Goal: Information Seeking & Learning: Learn about a topic

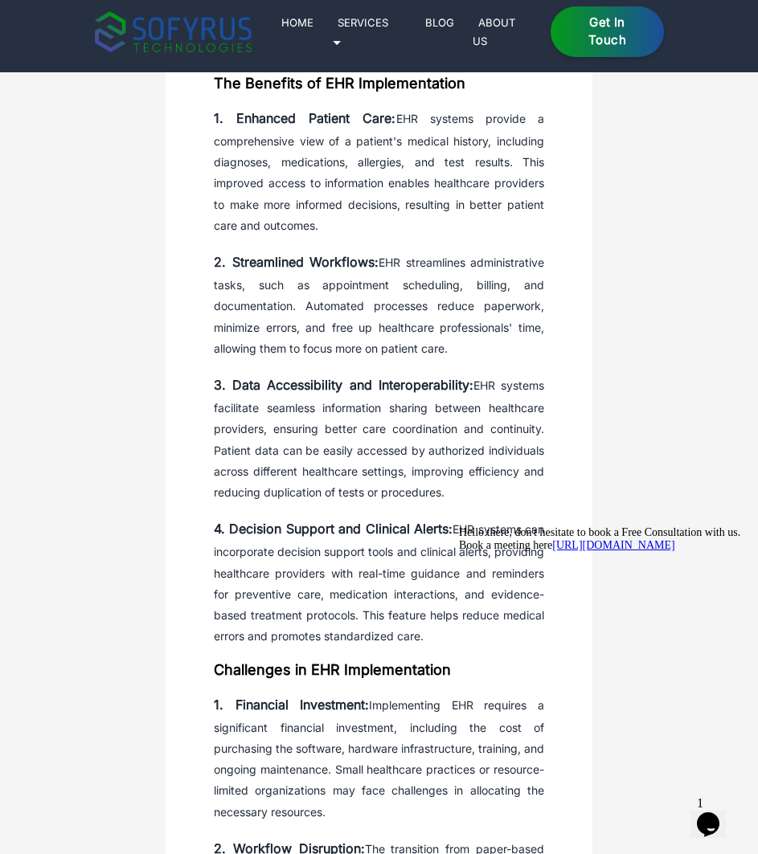
scroll to position [884, 0]
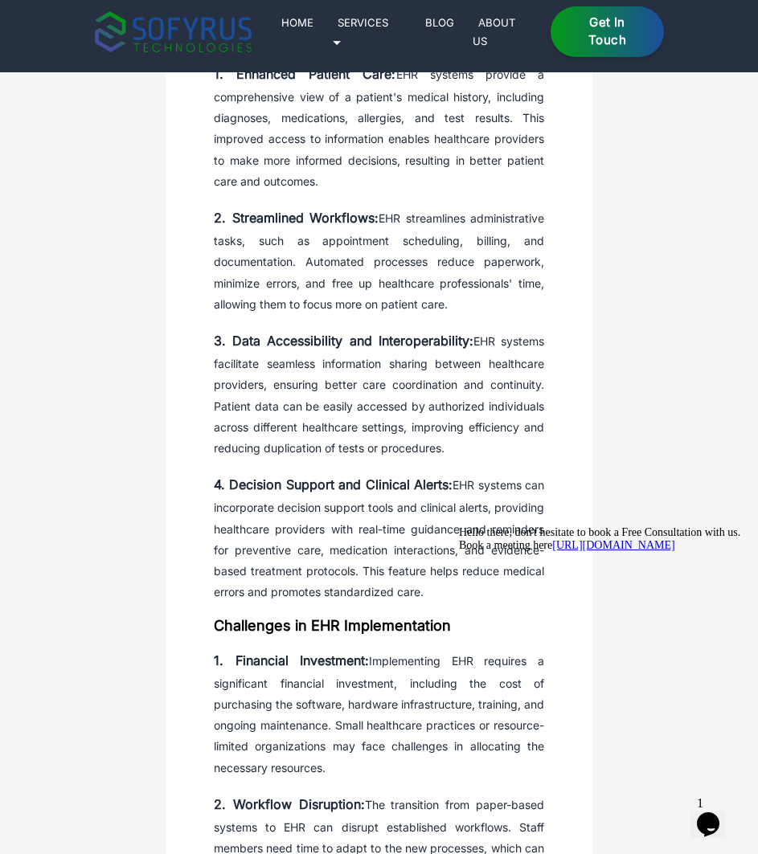
drag, startPoint x: 380, startPoint y: 218, endPoint x: 482, endPoint y: 296, distance: 128.4
click at [482, 296] on p "2. Streamlined Workflows: EHR streamlines administrative tasks, such as appoint…" at bounding box center [379, 260] width 330 height 110
copy p "EHR streamlines administrative tasks, such as appointment scheduling, billing, …"
click at [358, 368] on p "3. Data Accessibility and Interoperability: EHR systems facilitate seamless inf…" at bounding box center [379, 393] width 330 height 131
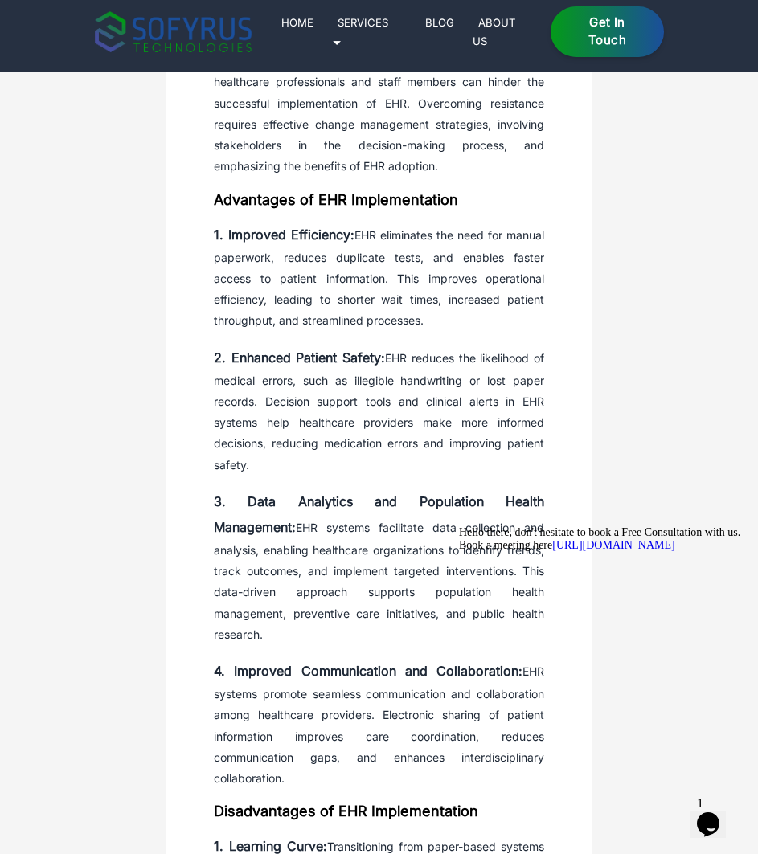
scroll to position [1929, 0]
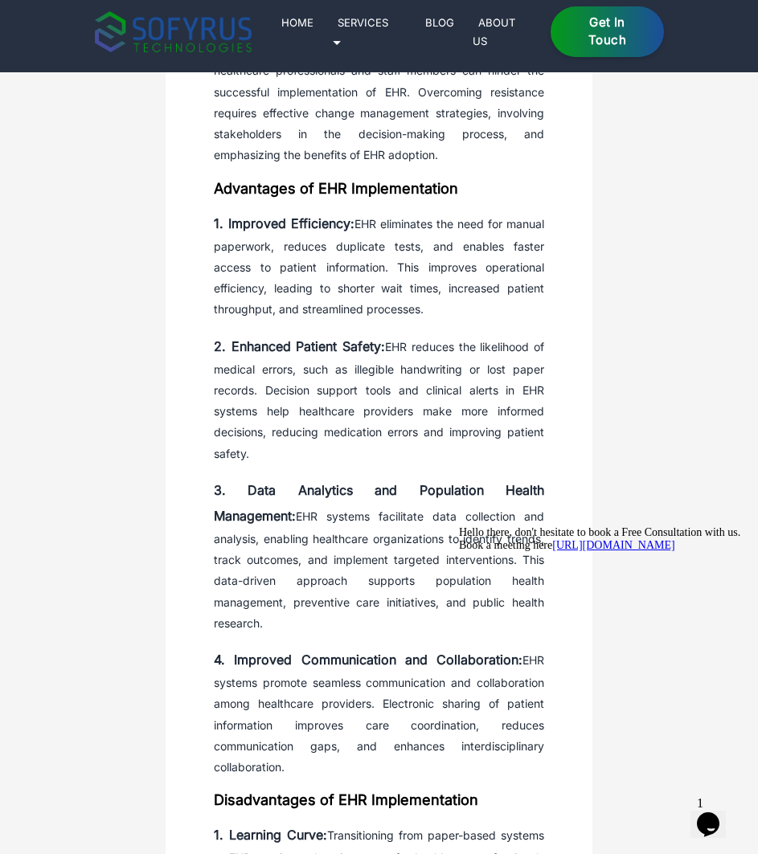
drag, startPoint x: 355, startPoint y: 223, endPoint x: 450, endPoint y: 320, distance: 135.8
click at [450, 320] on p "1. Improved Efficiency: EHR eliminates the need for manual paperwork, reduces d…" at bounding box center [379, 266] width 330 height 110
copy p "EHR eliminates the need for manual paperwork, reduces duplicate tests, and enab…"
click at [287, 385] on p "2. Enhanced Patient Safety: EHR reduces the likelihood of medical errors, such …" at bounding box center [379, 398] width 330 height 131
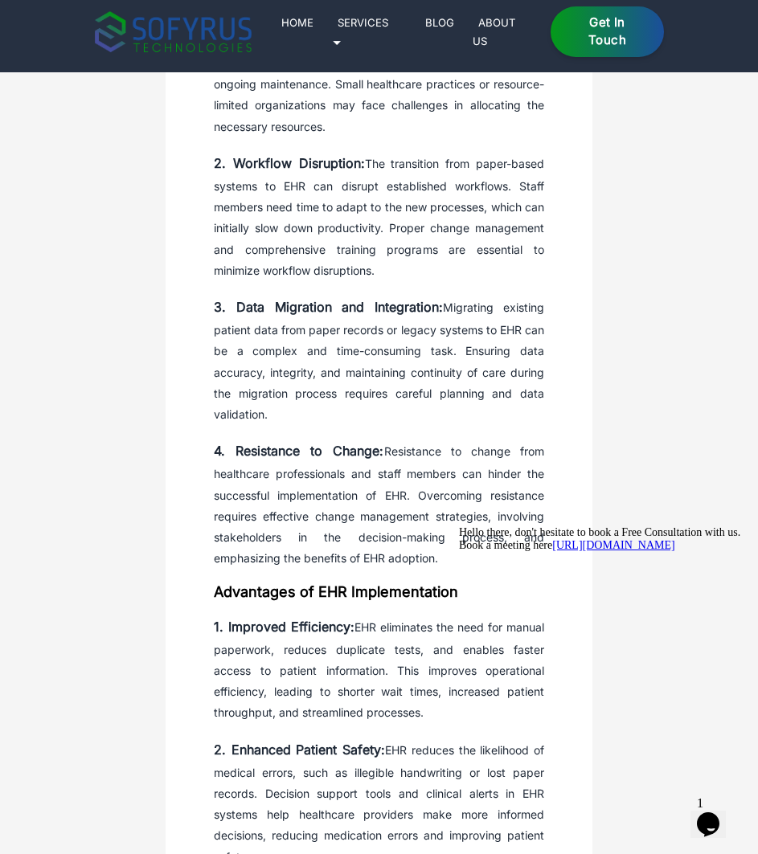
scroll to position [1527, 0]
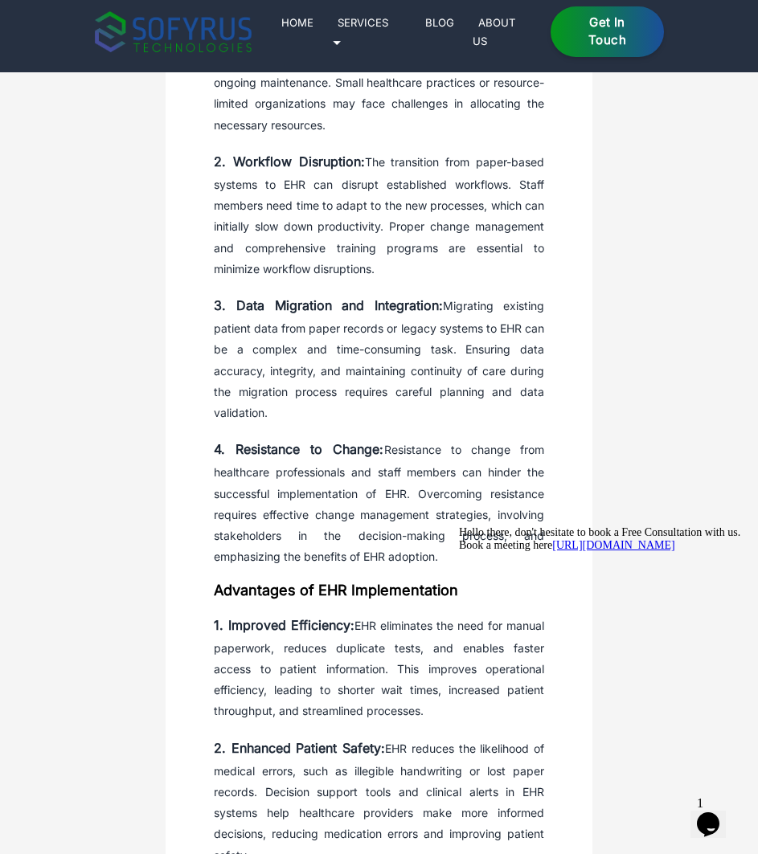
drag, startPoint x: 447, startPoint y: 306, endPoint x: 455, endPoint y: 407, distance: 101.6
click at [455, 407] on p "3. Data Migration and Integration: Migrating existing patient data from paper r…" at bounding box center [379, 358] width 330 height 131
click at [496, 376] on p "3. Data Migration and Integration: Migrating existing patient data from paper r…" at bounding box center [379, 358] width 330 height 131
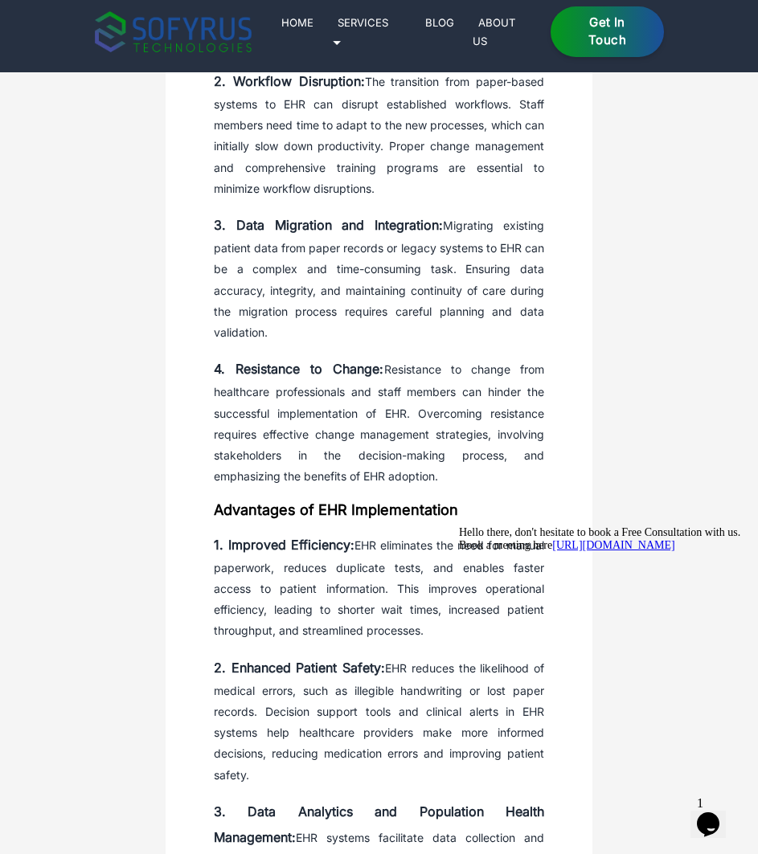
scroll to position [2089, 0]
